Goal: Task Accomplishment & Management: Use online tool/utility

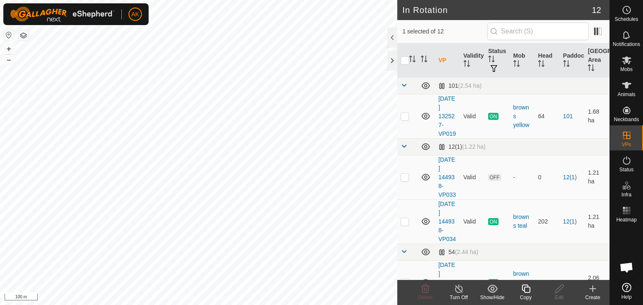
click at [525, 290] on icon at bounding box center [525, 289] width 10 height 10
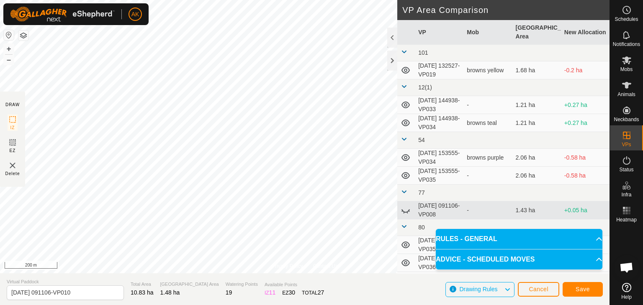
click at [587, 281] on div "Save" at bounding box center [582, 289] width 40 height 20
click at [587, 289] on span "Save" at bounding box center [582, 289] width 14 height 7
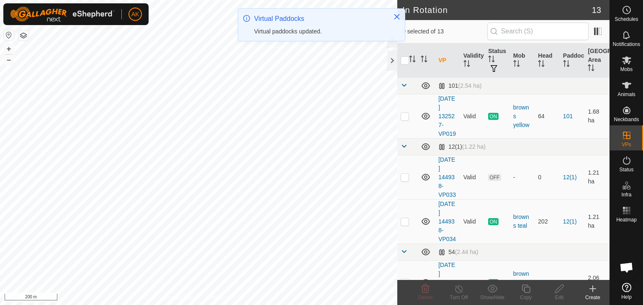
checkbox input "true"
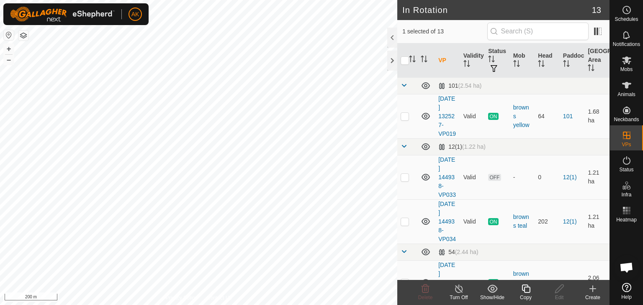
checkbox input "true"
checkbox input "false"
click at [421, 286] on icon at bounding box center [425, 289] width 10 height 10
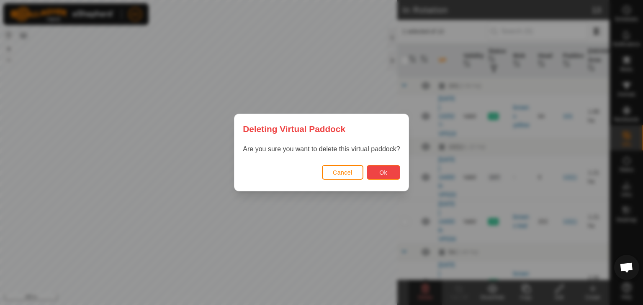
click at [378, 167] on button "Ok" at bounding box center [382, 172] width 33 height 15
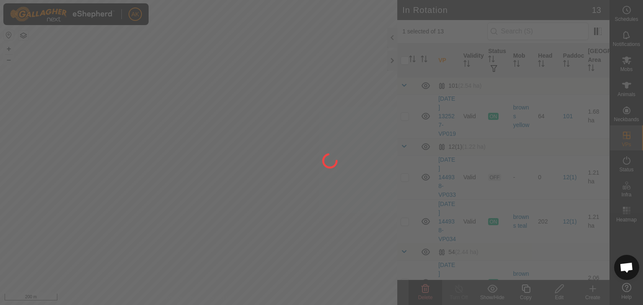
checkbox input "false"
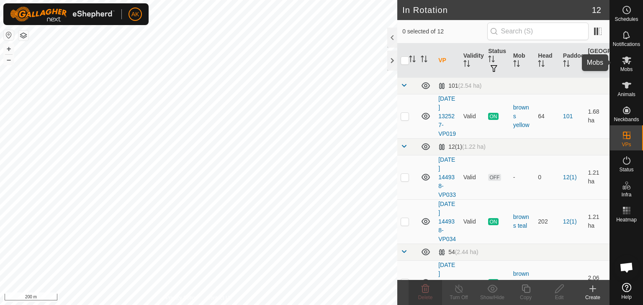
click at [624, 63] on icon at bounding box center [626, 60] width 10 height 10
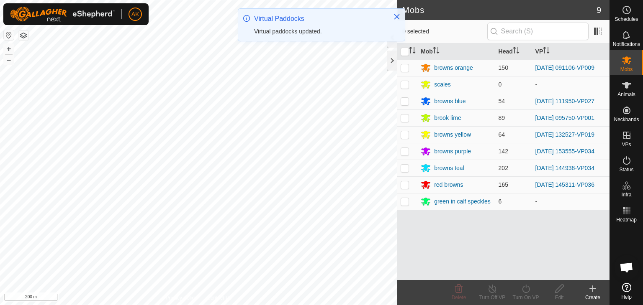
click at [405, 187] on p-checkbox at bounding box center [404, 185] width 8 height 7
checkbox input "true"
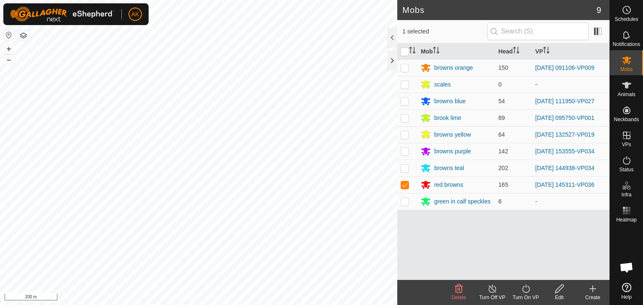
click at [520, 285] on icon at bounding box center [525, 289] width 10 height 10
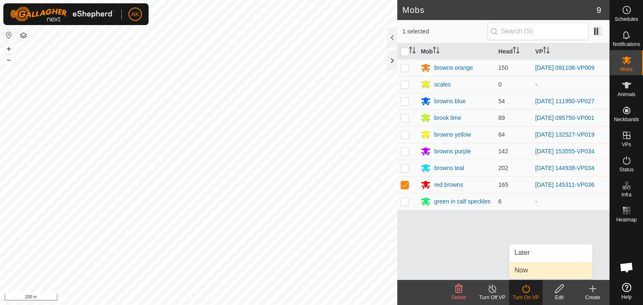
click at [518, 271] on link "Now" at bounding box center [550, 270] width 83 height 17
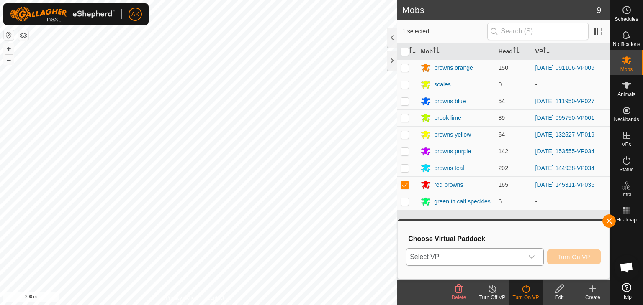
click at [450, 256] on span "Select VP" at bounding box center [464, 257] width 117 height 17
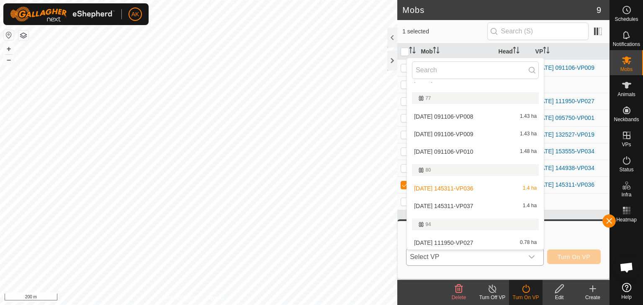
scroll to position [140, 0]
click at [438, 204] on li "[DATE] 145311-VP037 1.4 ha" at bounding box center [475, 205] width 137 height 17
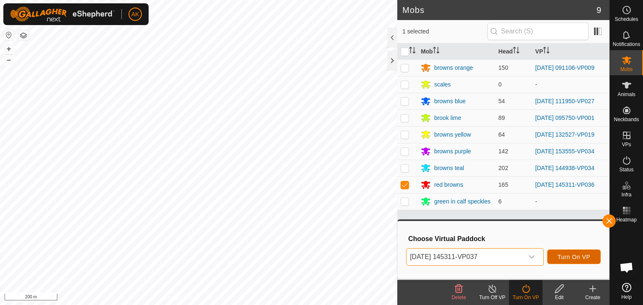
click at [576, 255] on span "Turn On VP" at bounding box center [573, 257] width 33 height 7
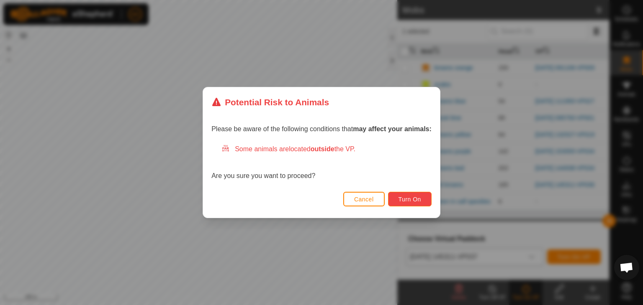
click at [407, 198] on span "Turn On" at bounding box center [409, 199] width 23 height 7
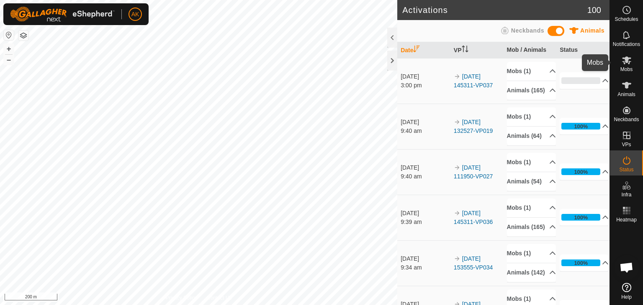
click at [625, 57] on icon at bounding box center [626, 60] width 9 height 8
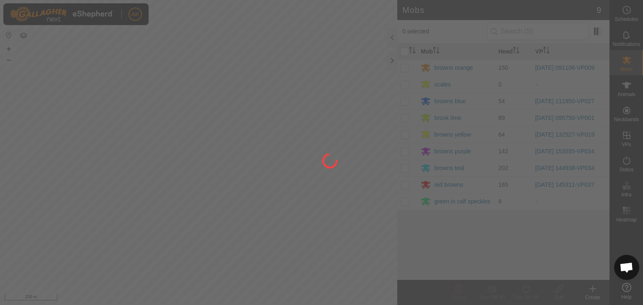
click at [402, 65] on div at bounding box center [321, 152] width 643 height 305
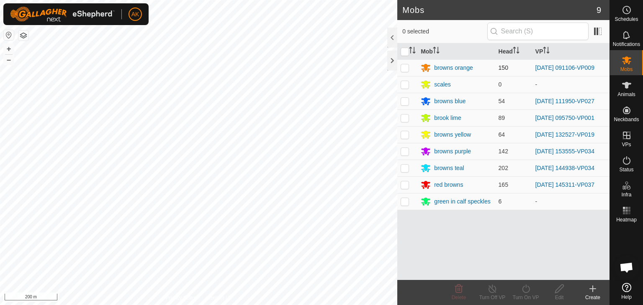
click at [405, 69] on p-checkbox at bounding box center [404, 67] width 8 height 7
checkbox input "true"
click at [532, 289] on turn-on-svg-icon at bounding box center [525, 289] width 33 height 10
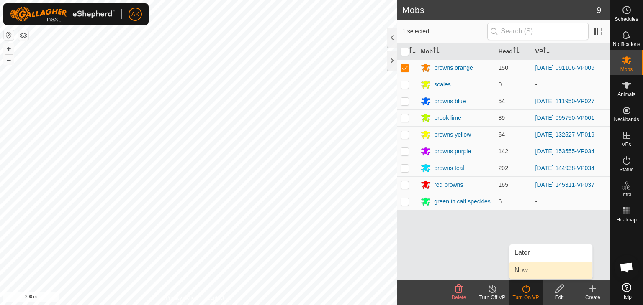
click at [528, 272] on link "Now" at bounding box center [550, 270] width 83 height 17
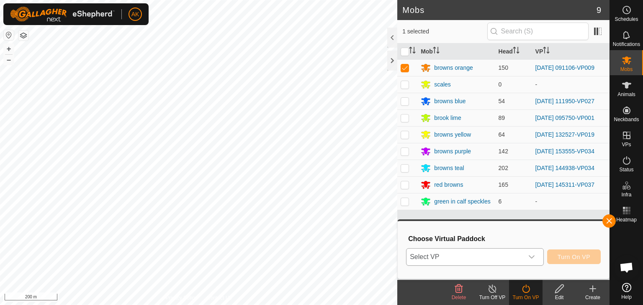
click at [494, 255] on span "Select VP" at bounding box center [464, 257] width 117 height 17
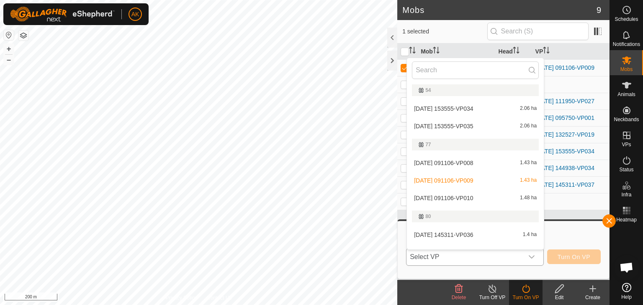
scroll to position [98, 0]
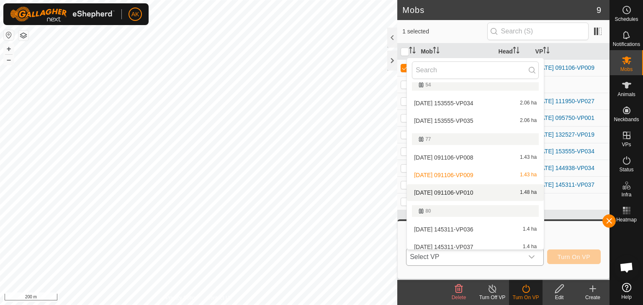
click at [443, 195] on li "[DATE] 091106-VP010 1.48 ha" at bounding box center [475, 192] width 137 height 17
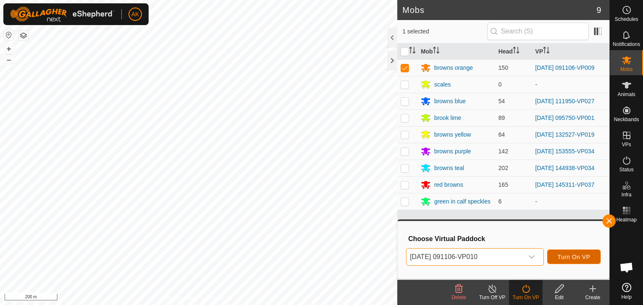
click at [559, 252] on button "Turn On VP" at bounding box center [574, 257] width 54 height 15
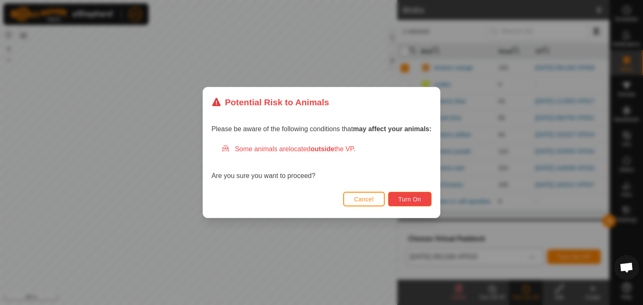
click at [410, 201] on span "Turn On" at bounding box center [409, 199] width 23 height 7
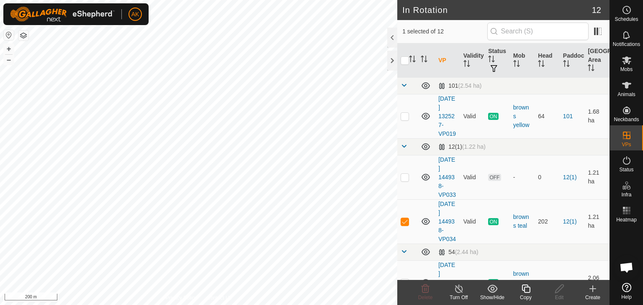
click at [529, 290] on icon at bounding box center [525, 289] width 8 height 8
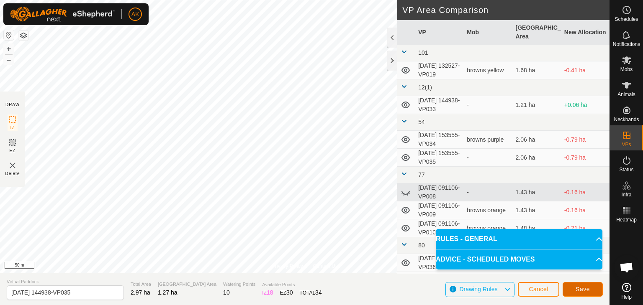
click at [586, 287] on span "Save" at bounding box center [582, 289] width 14 height 7
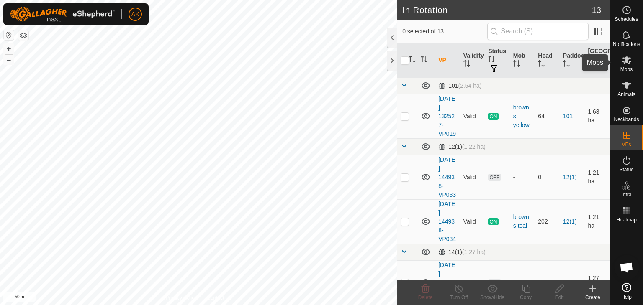
click at [625, 63] on icon at bounding box center [626, 60] width 10 height 10
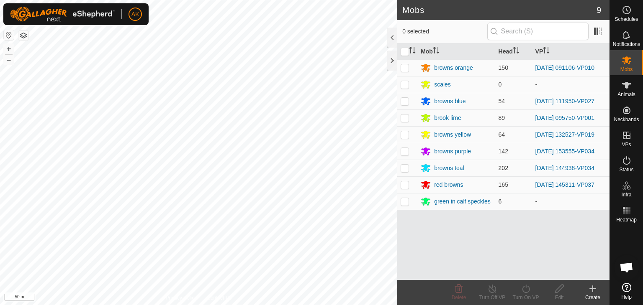
click at [405, 168] on p-checkbox at bounding box center [404, 168] width 8 height 7
checkbox input "true"
click at [525, 290] on icon at bounding box center [525, 289] width 10 height 10
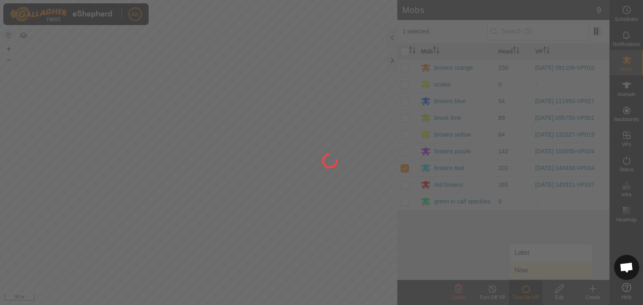
click at [530, 269] on div at bounding box center [321, 152] width 643 height 305
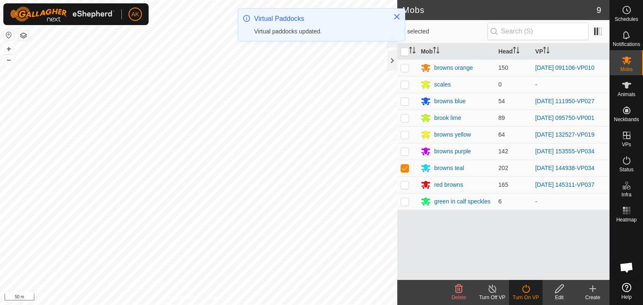
click at [526, 292] on icon at bounding box center [525, 289] width 10 height 10
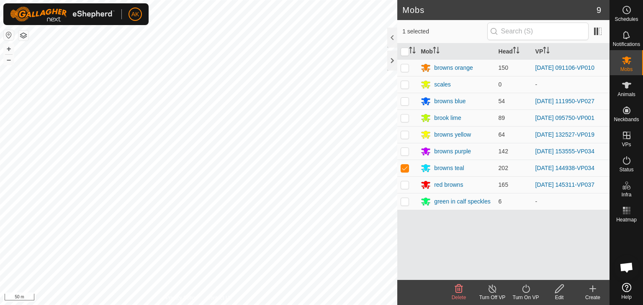
click at [525, 291] on icon at bounding box center [525, 289] width 10 height 10
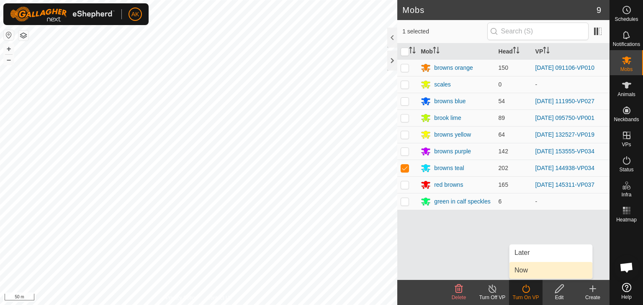
click at [525, 277] on link "Now" at bounding box center [550, 270] width 83 height 17
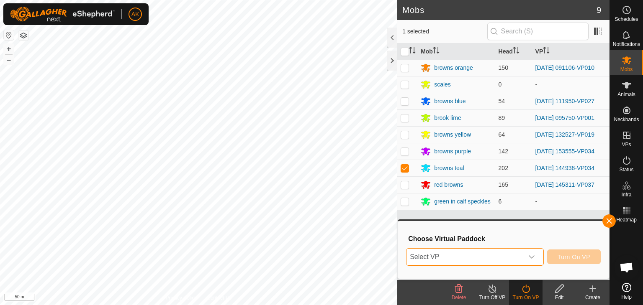
click at [493, 255] on span "Select VP" at bounding box center [464, 257] width 117 height 17
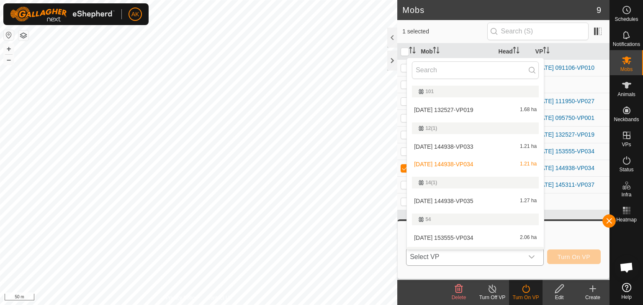
scroll to position [14, 0]
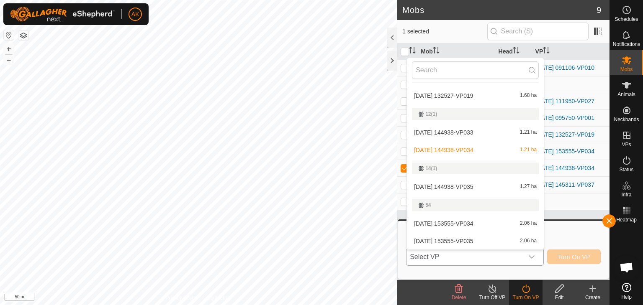
click at [451, 189] on li "[DATE] 144938-VP035 1.27 ha" at bounding box center [475, 187] width 137 height 17
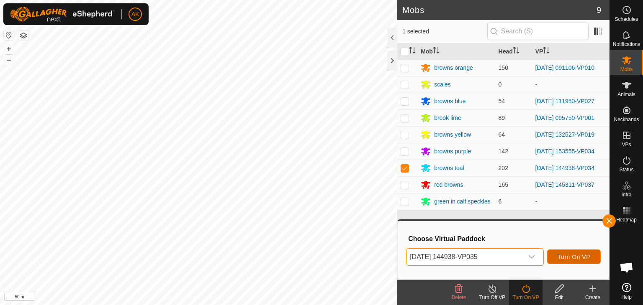
click at [582, 259] on span "Turn On VP" at bounding box center [573, 257] width 33 height 7
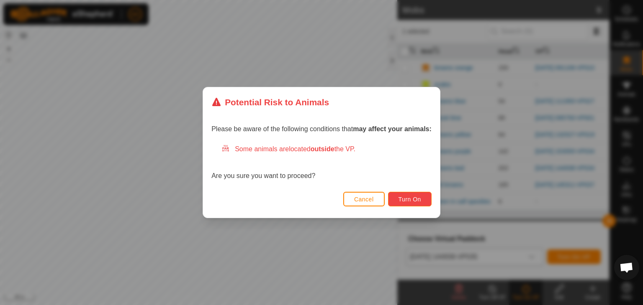
click at [424, 202] on button "Turn On" at bounding box center [410, 199] width 44 height 15
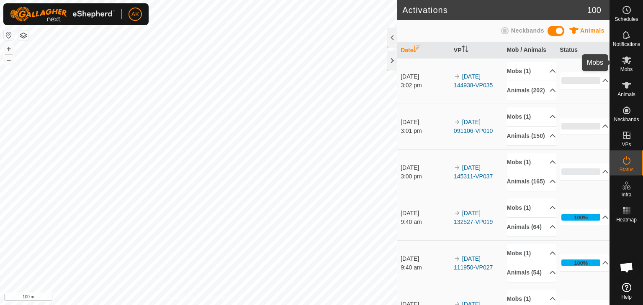
click at [629, 67] on span "Mobs" at bounding box center [626, 69] width 12 height 5
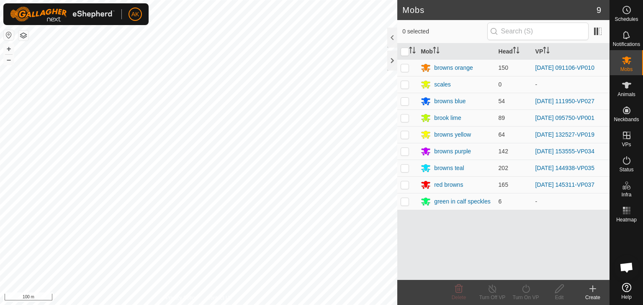
click at [404, 153] on p-checkbox at bounding box center [404, 151] width 8 height 7
checkbox input "true"
click at [523, 285] on icon at bounding box center [525, 289] width 10 height 10
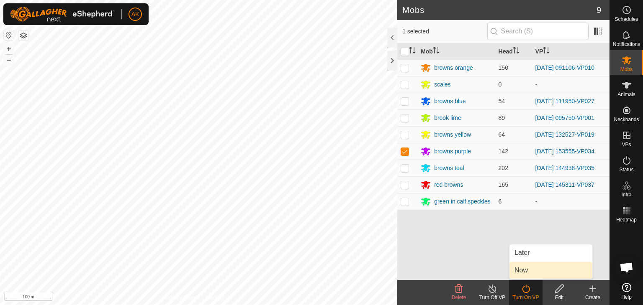
click at [523, 269] on link "Now" at bounding box center [550, 270] width 83 height 17
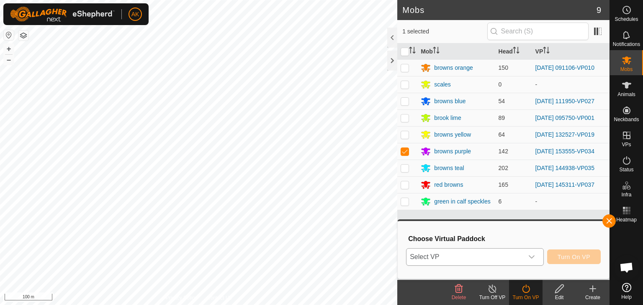
click at [498, 255] on span "Select VP" at bounding box center [464, 257] width 117 height 17
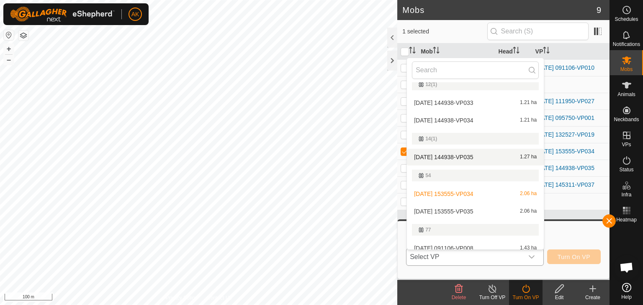
scroll to position [84, 0]
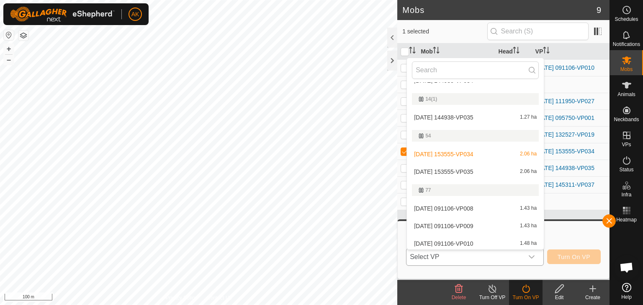
click at [459, 170] on li "[DATE] 153555-VP035 2.06 ha" at bounding box center [475, 172] width 137 height 17
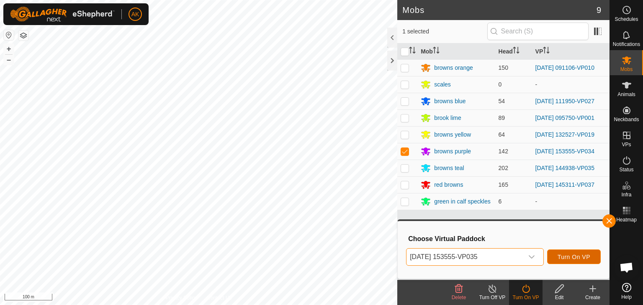
click at [566, 260] on span "Turn On VP" at bounding box center [573, 257] width 33 height 7
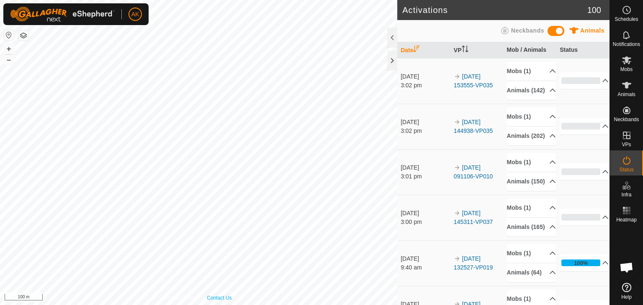
click at [222, 297] on div "Privacy Policy Contact Us 755626 3551755626 green in calf speckles - + – ⇧ i 10…" at bounding box center [198, 152] width 397 height 305
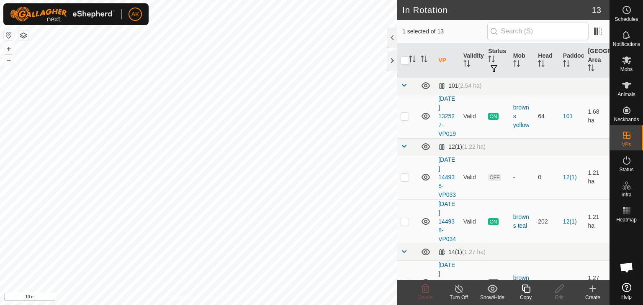
click at [523, 288] on icon at bounding box center [525, 289] width 10 height 10
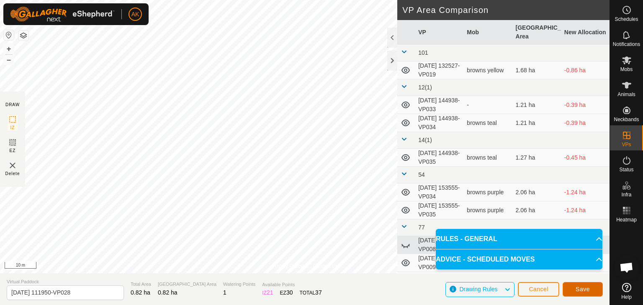
click at [584, 290] on span "Save" at bounding box center [582, 289] width 14 height 7
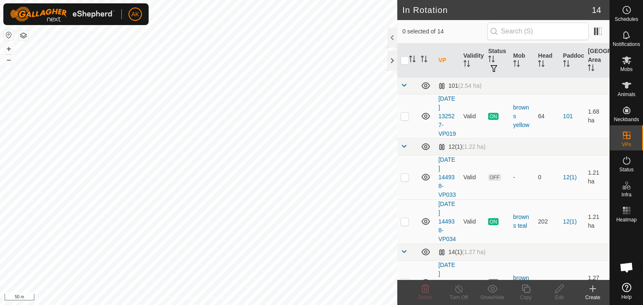
checkbox input "true"
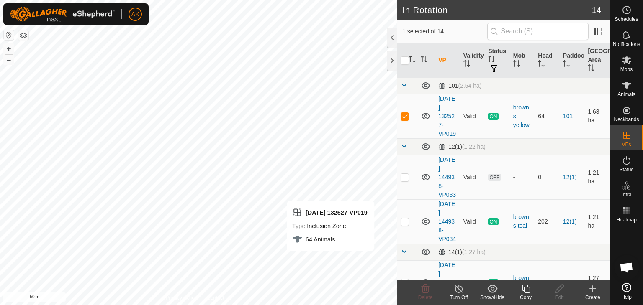
click at [526, 287] on icon at bounding box center [525, 289] width 10 height 10
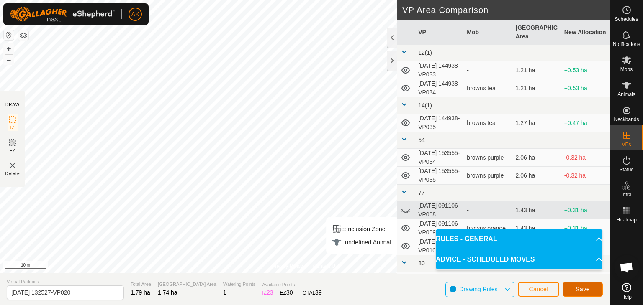
click at [581, 292] on span "Save" at bounding box center [582, 289] width 14 height 7
